Goal: Information Seeking & Learning: Learn about a topic

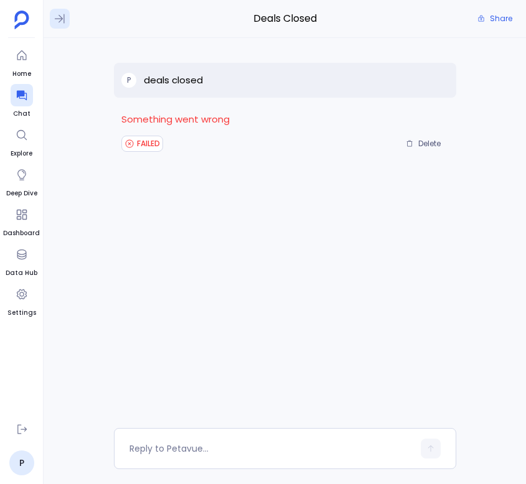
click at [59, 12] on icon at bounding box center [60, 18] width 12 height 12
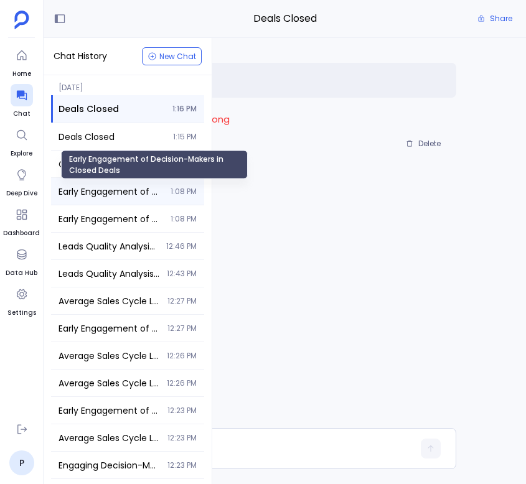
click at [114, 188] on span "Early Engagement of Decision-Makers in Closed Deals" at bounding box center [110, 191] width 105 height 12
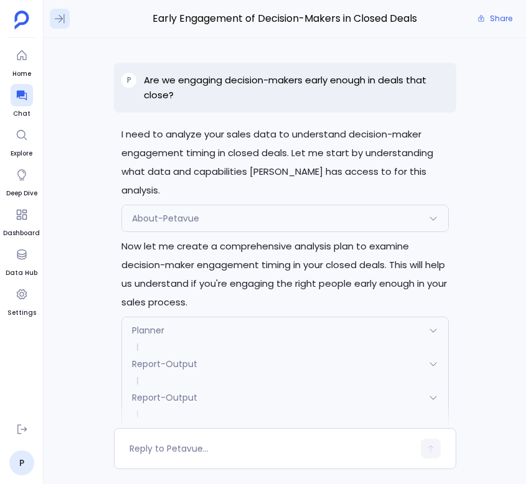
click at [62, 22] on icon at bounding box center [60, 18] width 12 height 12
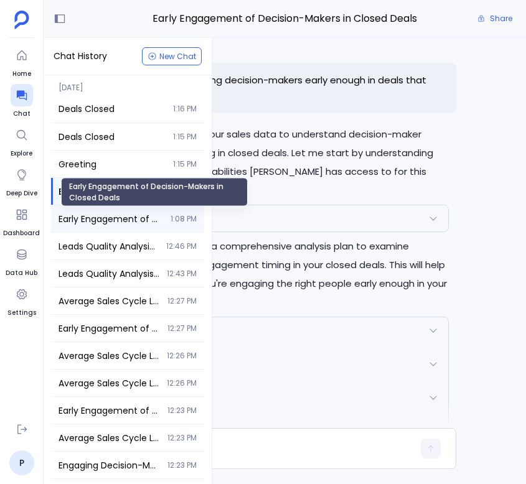
click at [120, 220] on span "Early Engagement of Decision-Makers in Closed Deals" at bounding box center [110, 219] width 105 height 12
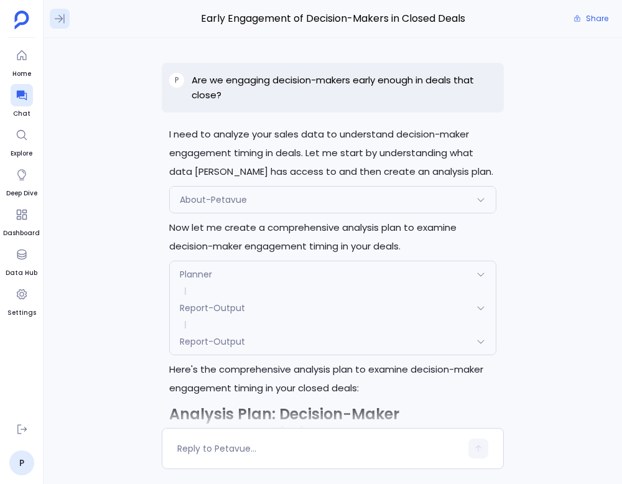
click at [62, 17] on icon at bounding box center [60, 18] width 12 height 12
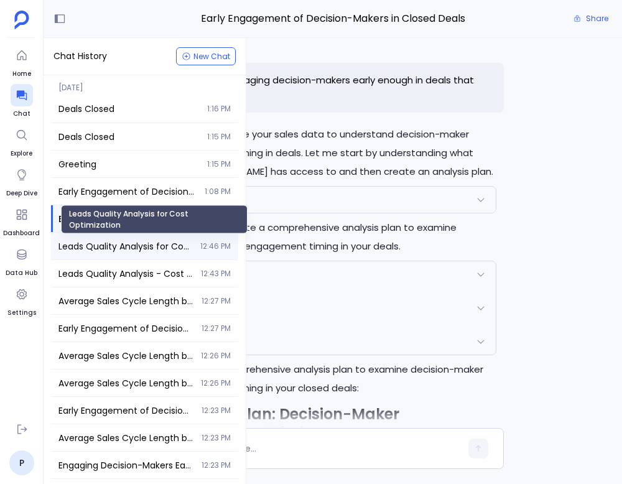
click at [131, 248] on span "Leads Quality Analysis for Cost Optimization" at bounding box center [125, 246] width 134 height 12
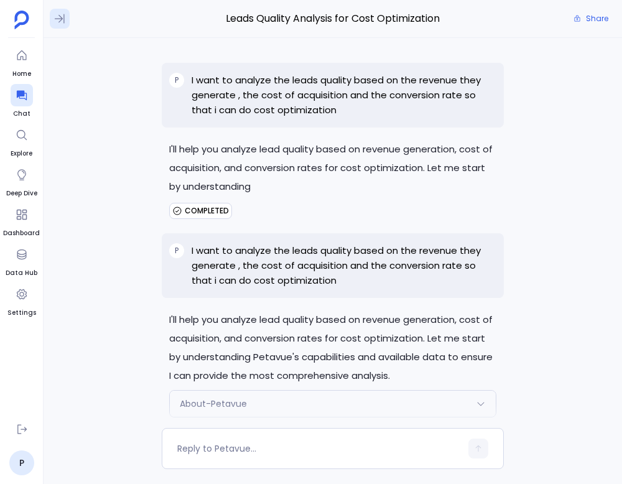
click at [62, 18] on icon at bounding box center [60, 18] width 10 height 9
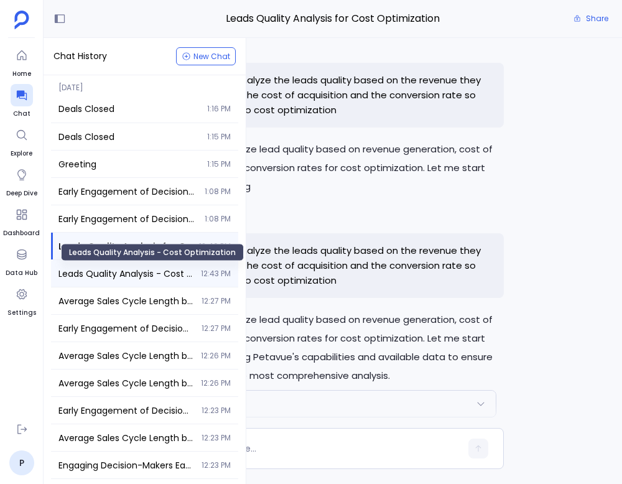
click at [151, 278] on span "Leads Quality Analysis - Cost Optimization" at bounding box center [125, 274] width 135 height 12
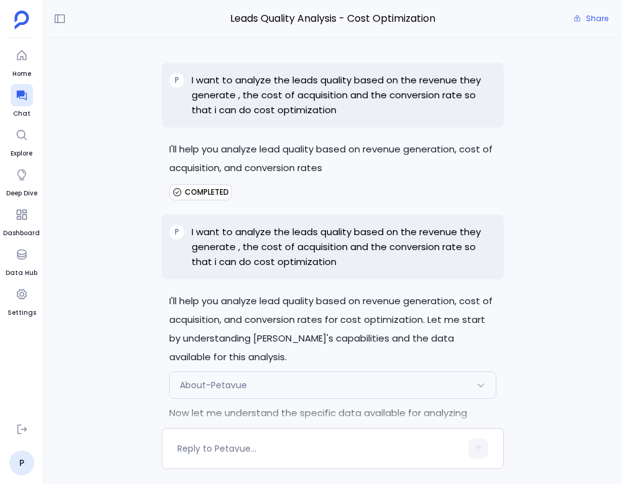
scroll to position [9142, 0]
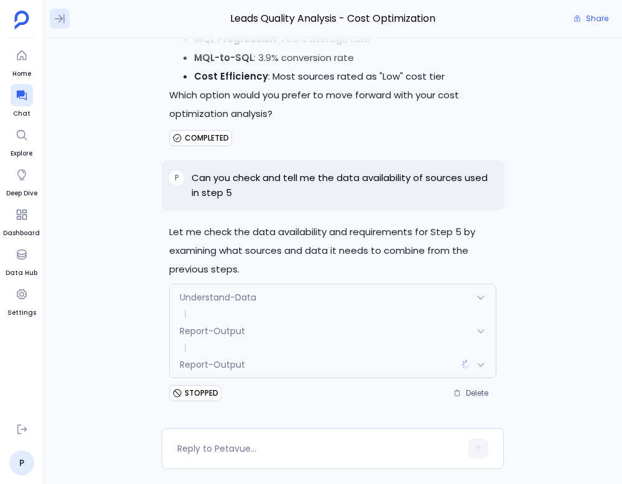
click at [57, 14] on icon at bounding box center [60, 18] width 12 height 12
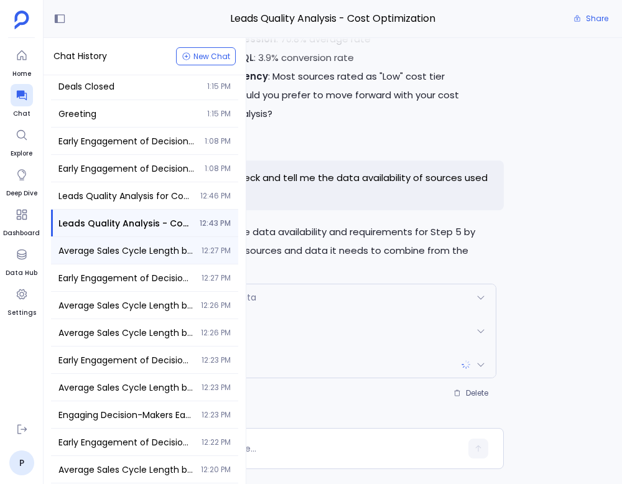
scroll to position [53, 0]
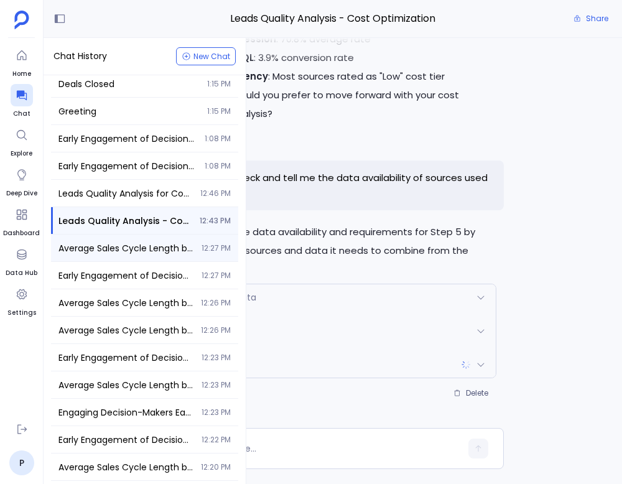
click at [157, 254] on div "Average Sales Cycle Length by Industry 12:27 PM" at bounding box center [144, 248] width 187 height 27
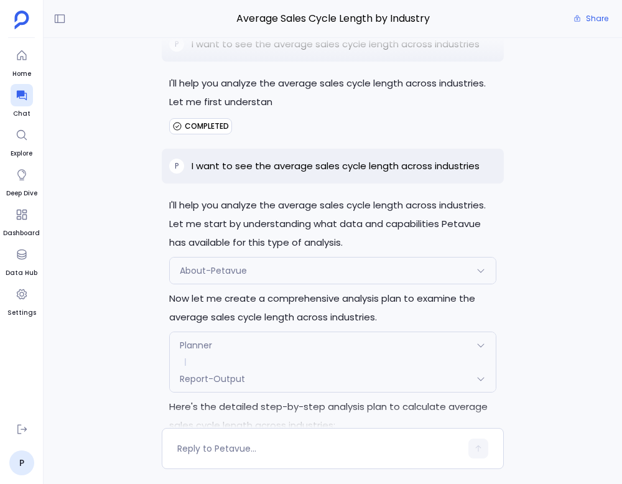
scroll to position [33, 0]
